Goal: Task Accomplishment & Management: Complete application form

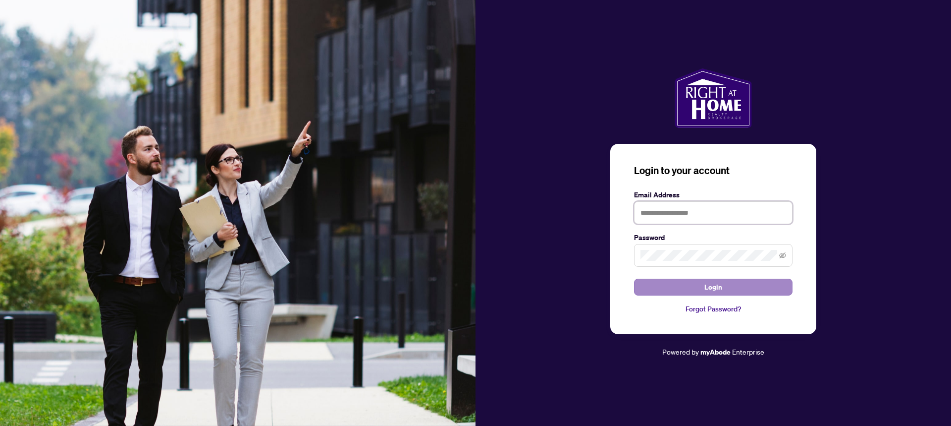
type input "**********"
click at [725, 286] on button "Login" at bounding box center [713, 286] width 159 height 17
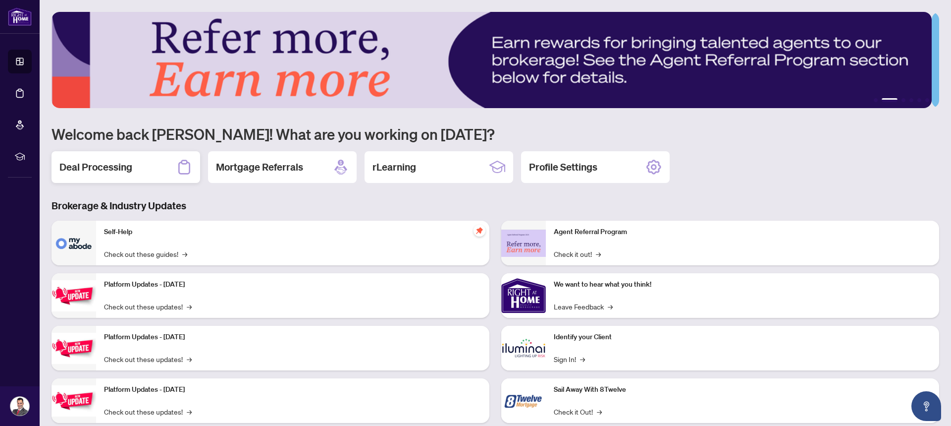
click at [131, 169] on h2 "Deal Processing" at bounding box center [95, 167] width 73 height 14
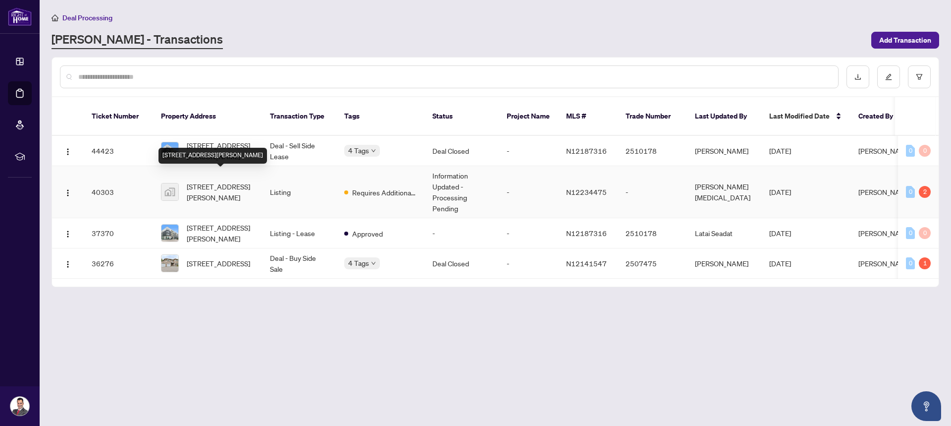
click at [221, 183] on span "[STREET_ADDRESS][PERSON_NAME]" at bounding box center [220, 192] width 67 height 22
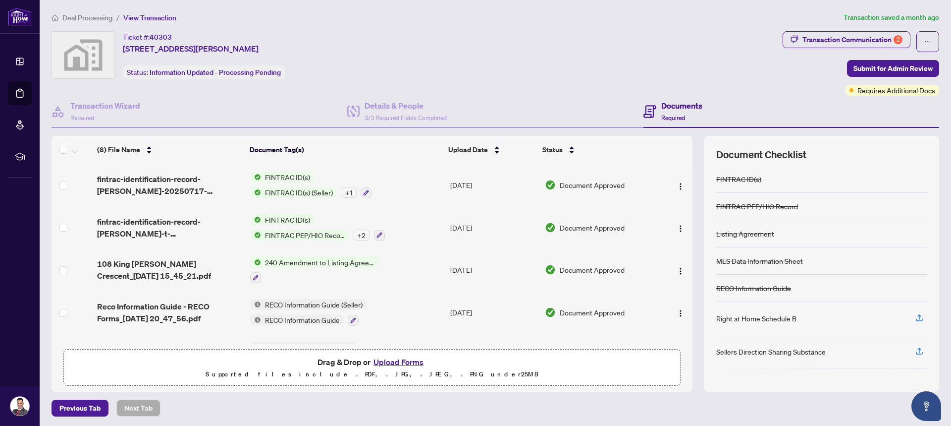
click at [405, 361] on button "Upload Forms" at bounding box center [399, 361] width 56 height 13
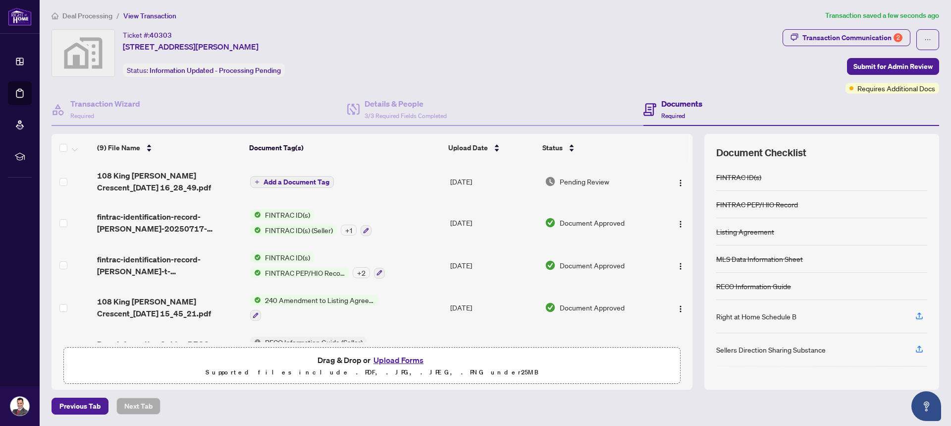
click at [279, 179] on span "Add a Document Tag" at bounding box center [297, 181] width 66 height 7
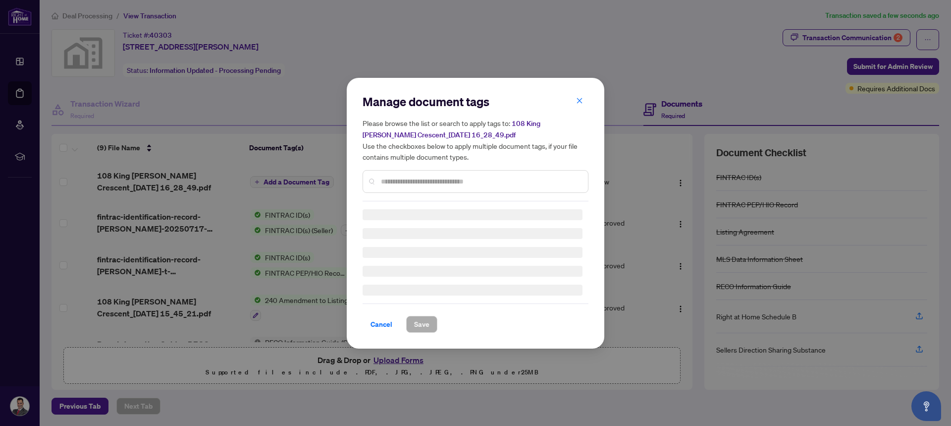
click at [388, 181] on input "text" at bounding box center [480, 181] width 199 height 11
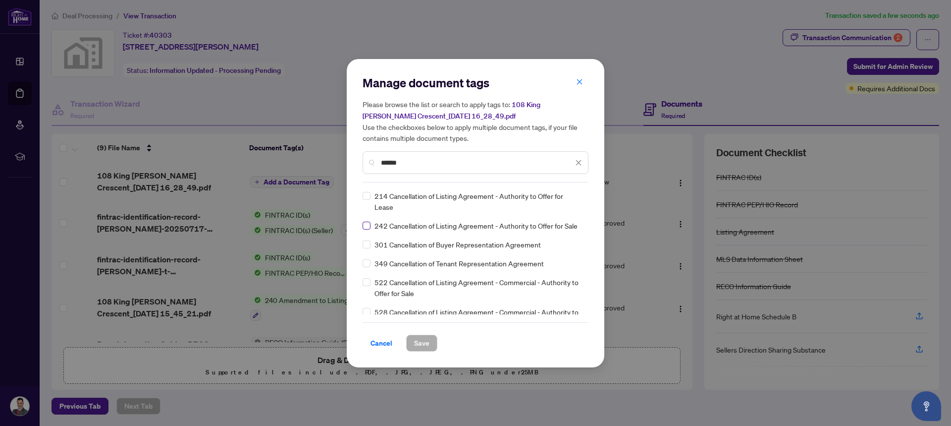
type input "******"
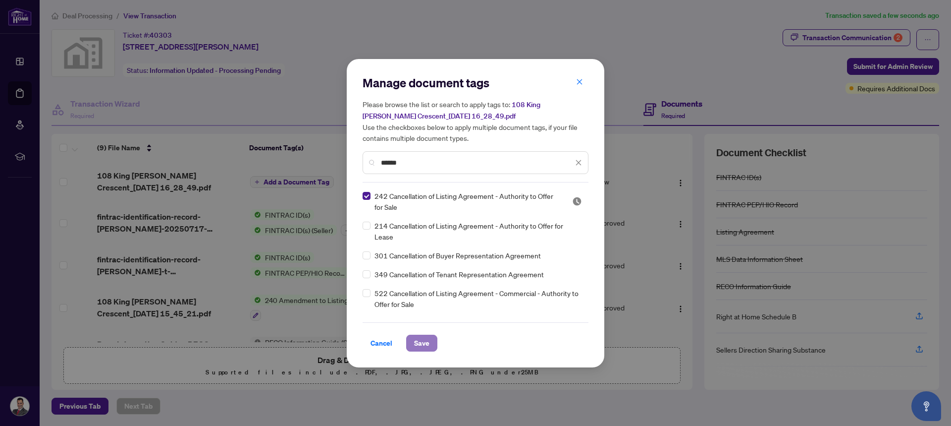
click at [428, 344] on span "Save" at bounding box center [421, 343] width 15 height 16
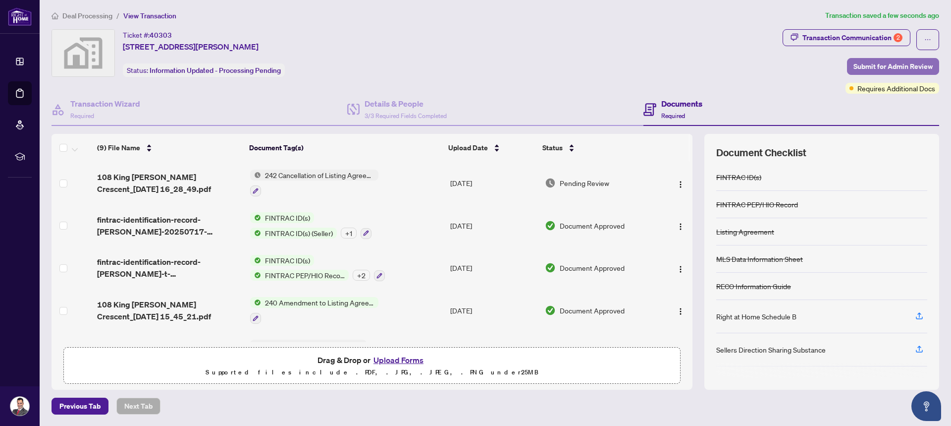
click at [887, 66] on span "Submit for Admin Review" at bounding box center [893, 66] width 79 height 16
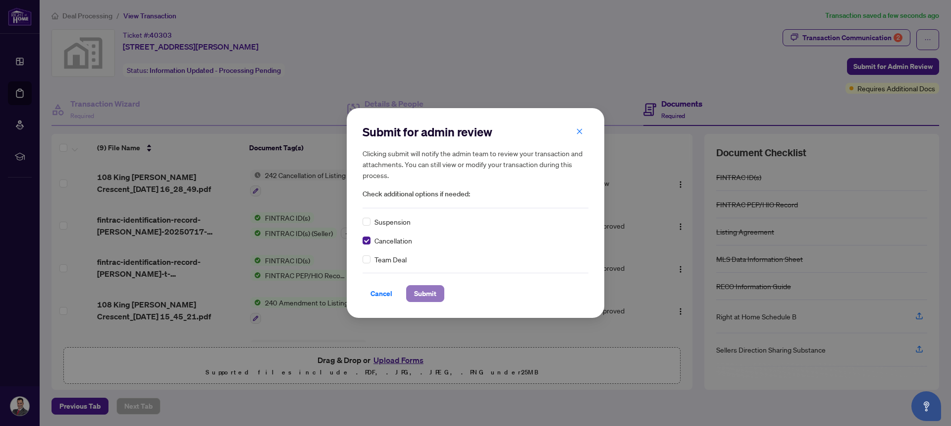
click at [426, 294] on span "Submit" at bounding box center [425, 293] width 22 height 16
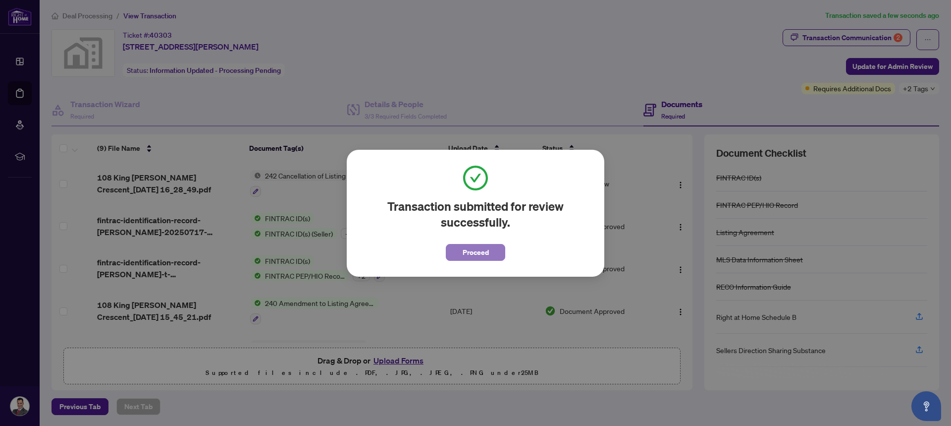
click at [480, 253] on span "Proceed" at bounding box center [476, 252] width 26 height 16
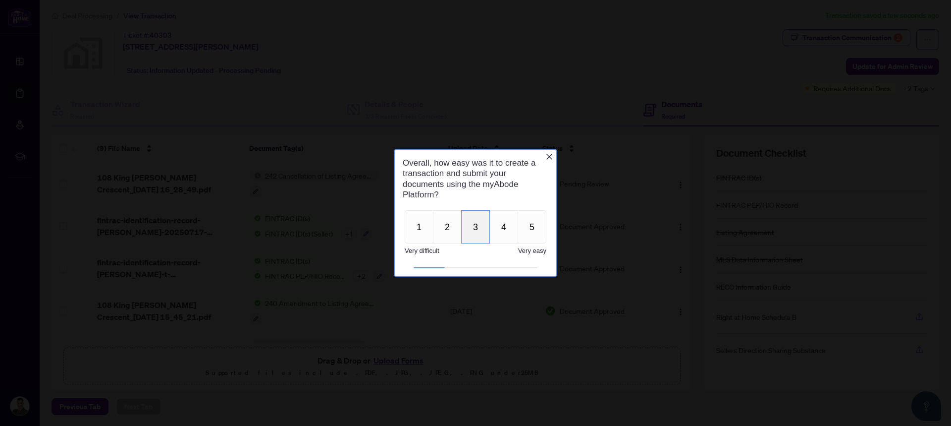
click at [477, 232] on button "3" at bounding box center [475, 226] width 29 height 33
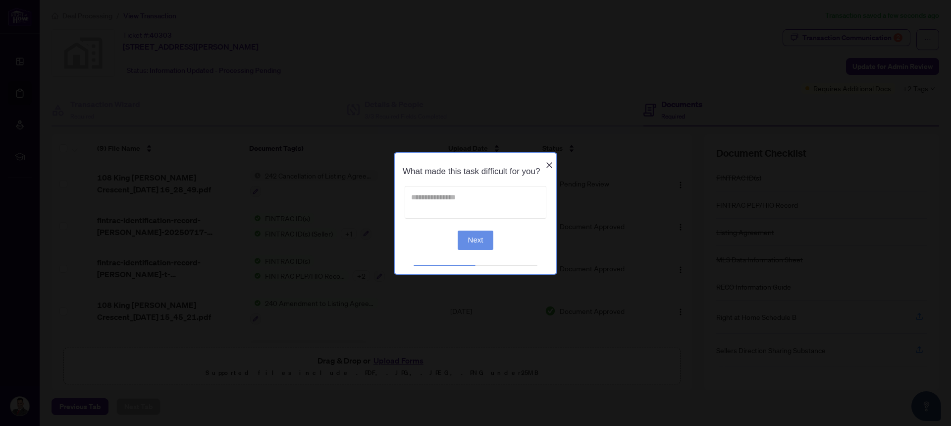
click at [480, 201] on textarea at bounding box center [476, 201] width 142 height 33
click at [552, 161] on icon "Close button" at bounding box center [549, 165] width 8 height 8
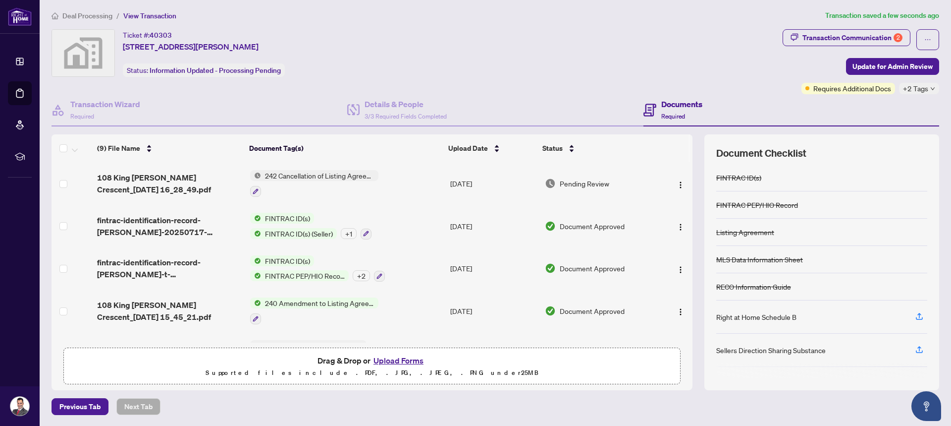
click at [419, 406] on div "Previous Tab Next Tab" at bounding box center [496, 406] width 888 height 17
